Goal: Find specific page/section

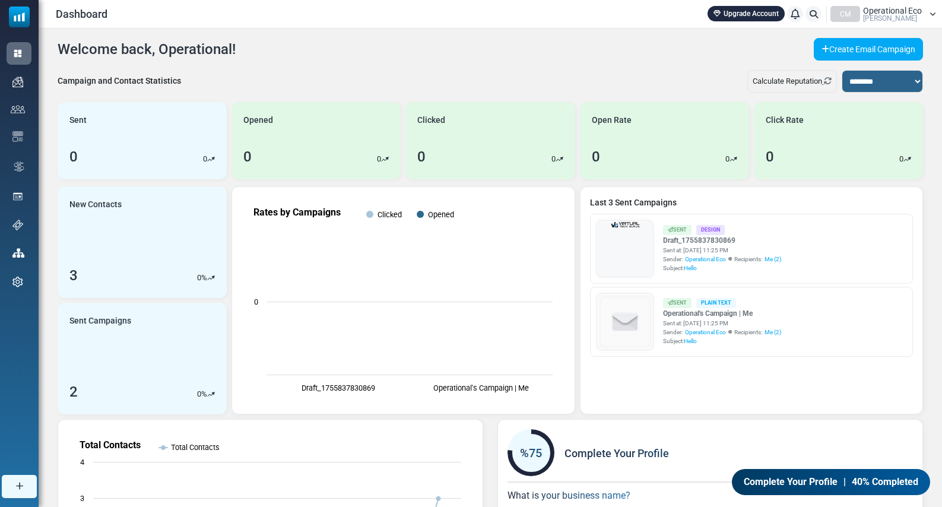
click at [878, 15] on span "[PERSON_NAME]" at bounding box center [890, 18] width 54 height 7
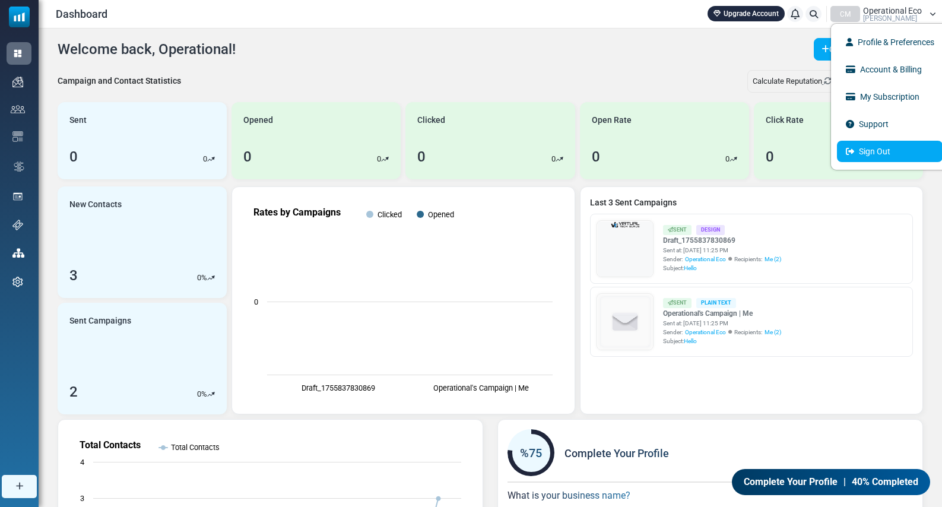
click at [863, 149] on link "Sign Out" at bounding box center [890, 151] width 106 height 21
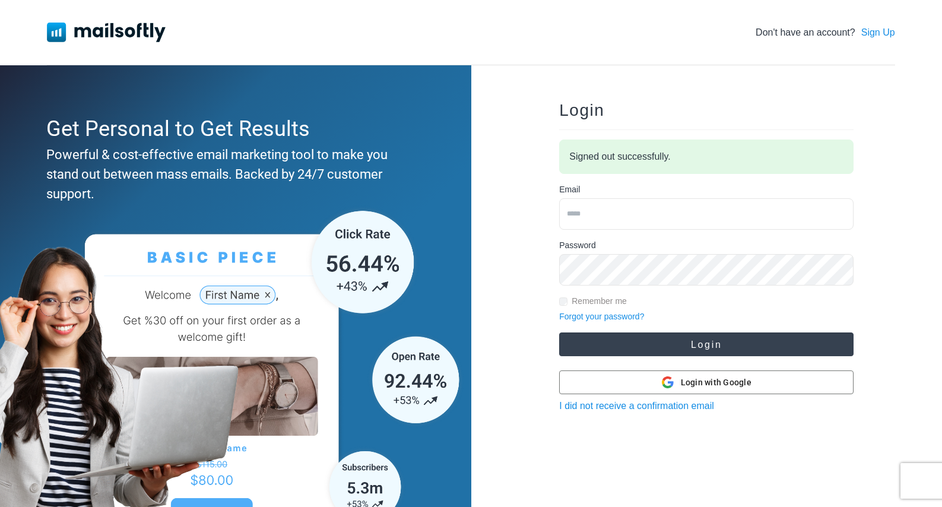
type input "**********"
click at [653, 352] on button "Login" at bounding box center [706, 344] width 294 height 24
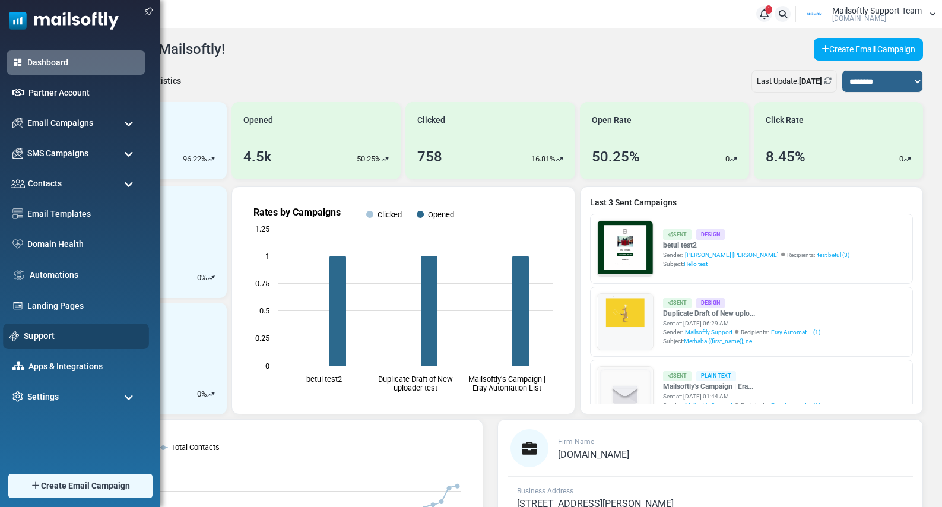
click at [45, 334] on link "Support" at bounding box center [83, 336] width 119 height 13
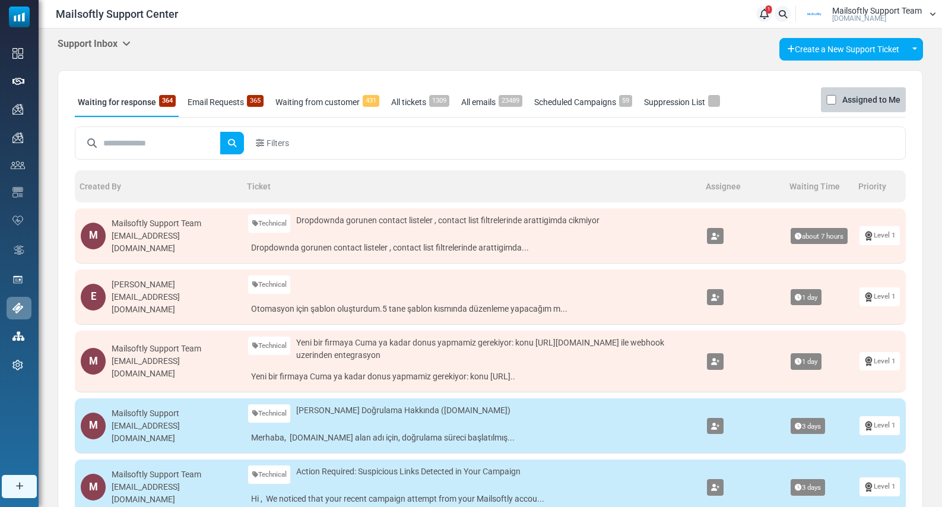
click at [131, 39] on icon at bounding box center [126, 43] width 8 height 9
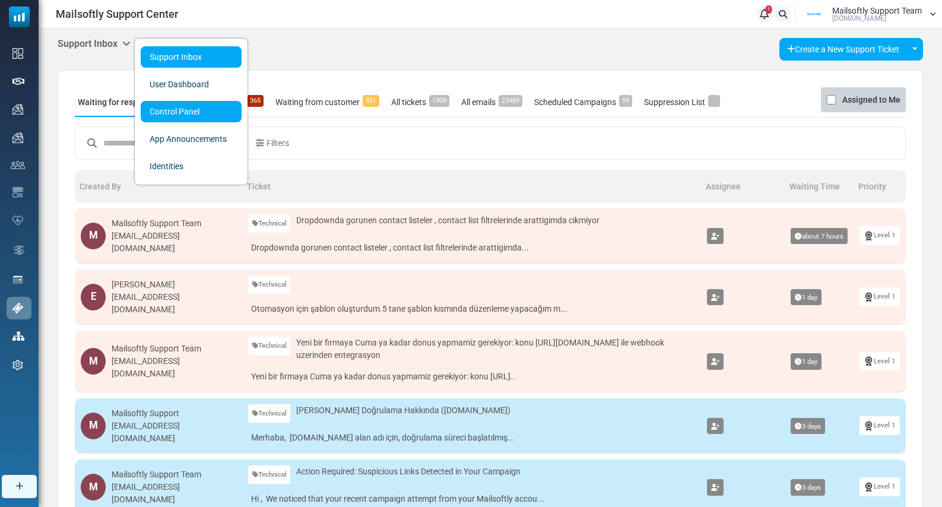
click at [155, 116] on link "Control Panel" at bounding box center [191, 111] width 101 height 21
